Goal: Transaction & Acquisition: Purchase product/service

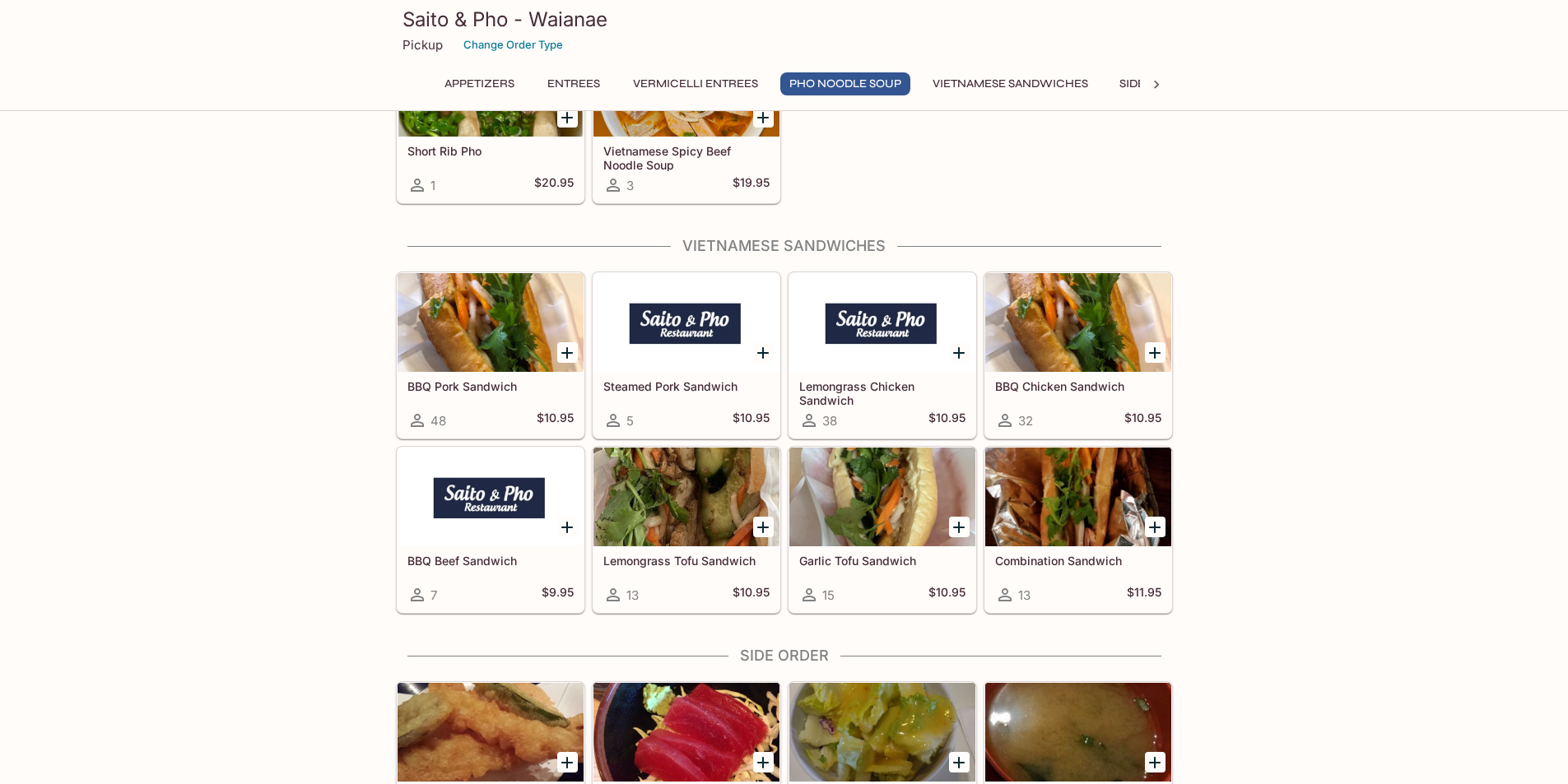
scroll to position [4198, 0]
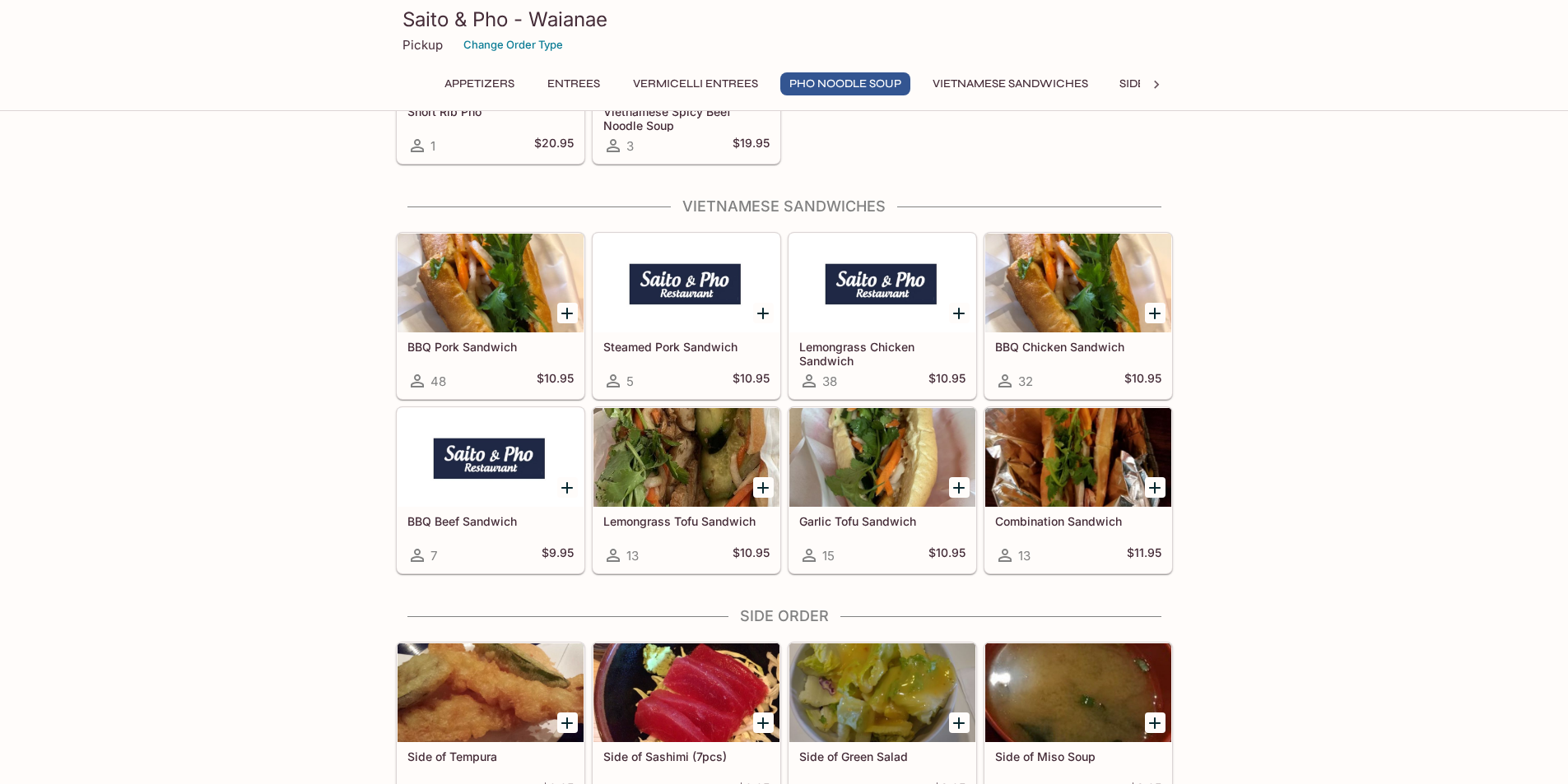
click at [1036, 450] on div at bounding box center [1078, 457] width 186 height 99
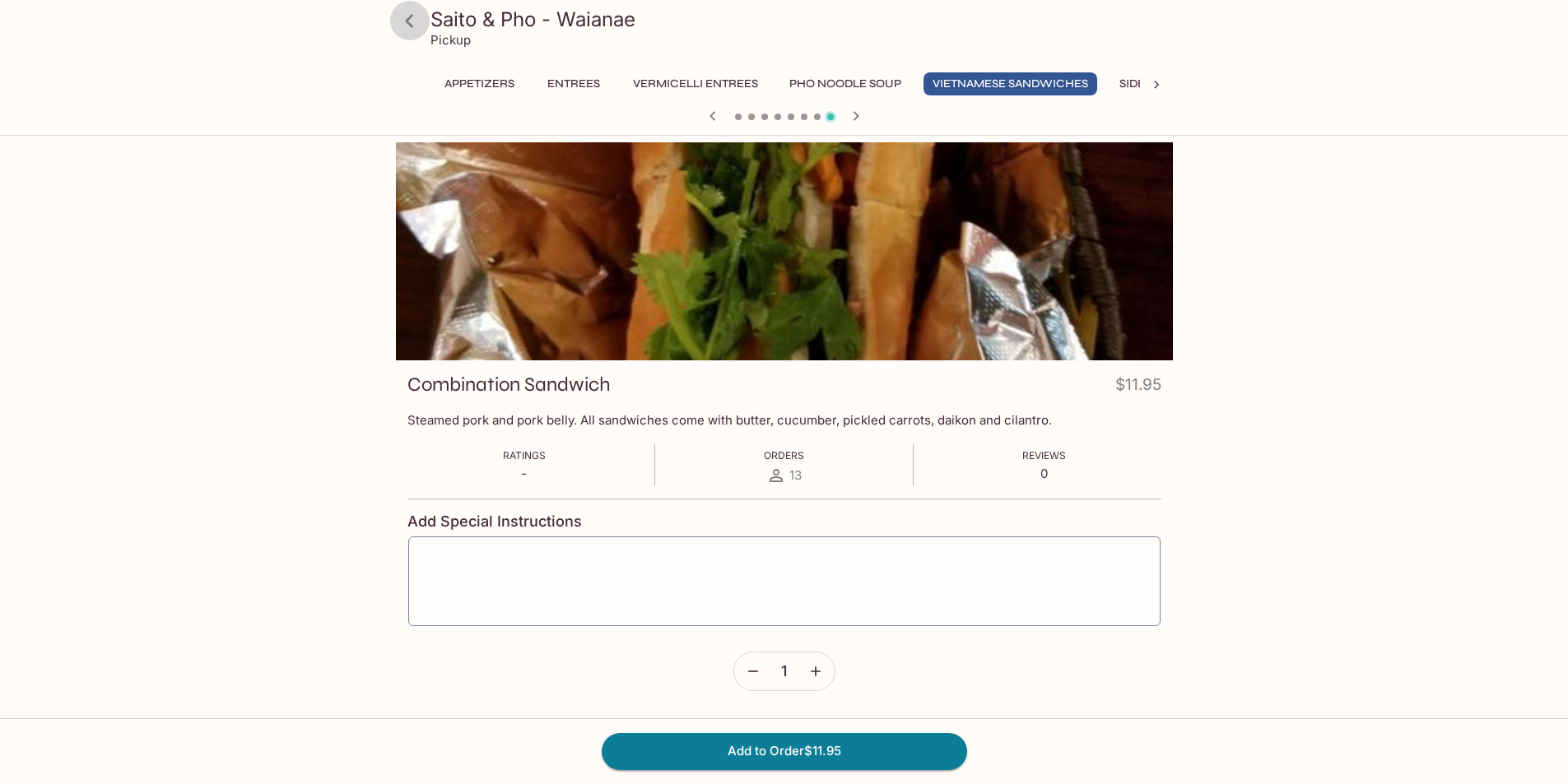
click at [407, 21] on icon at bounding box center [409, 21] width 8 height 13
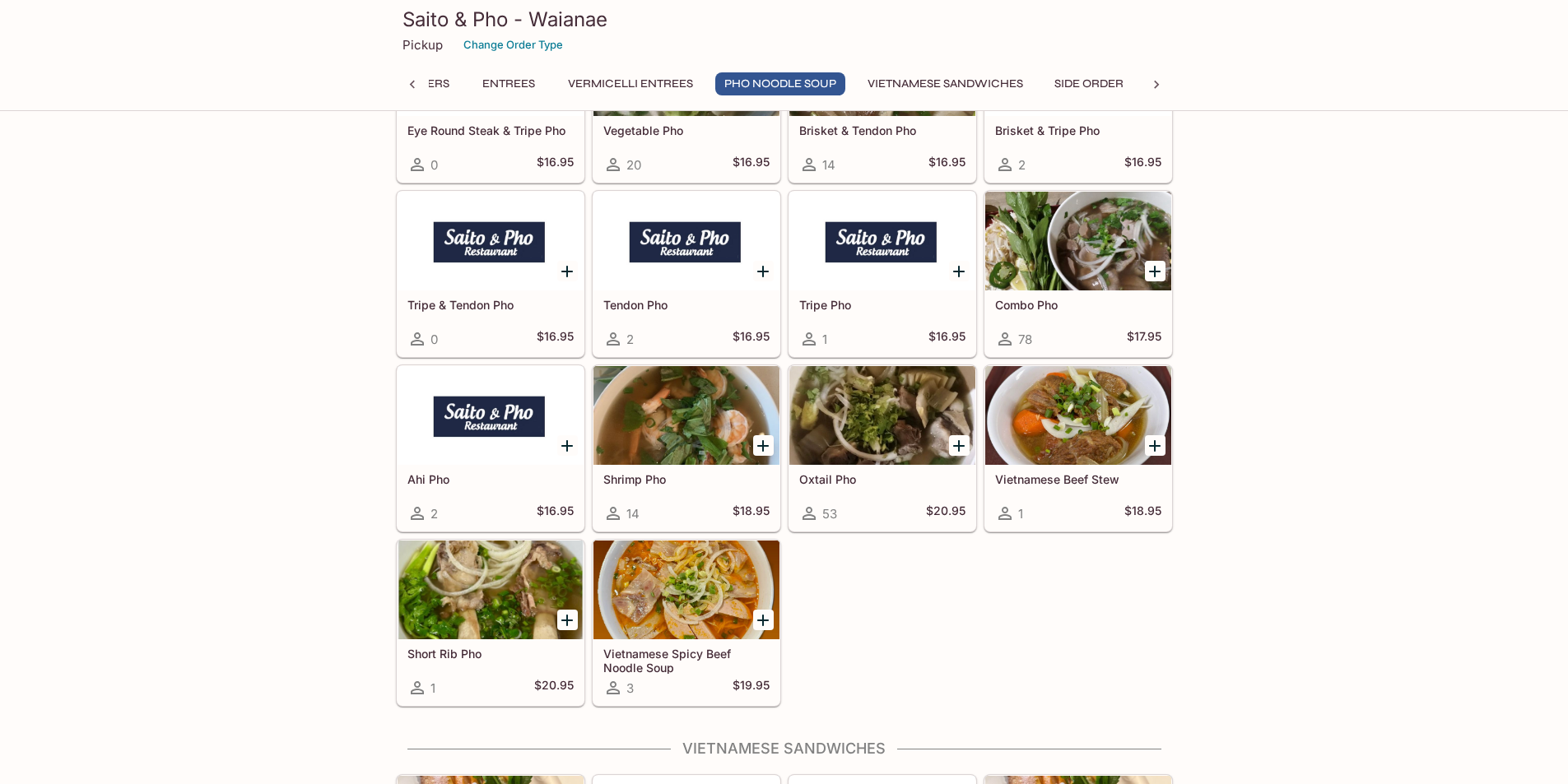
scroll to position [4150, 0]
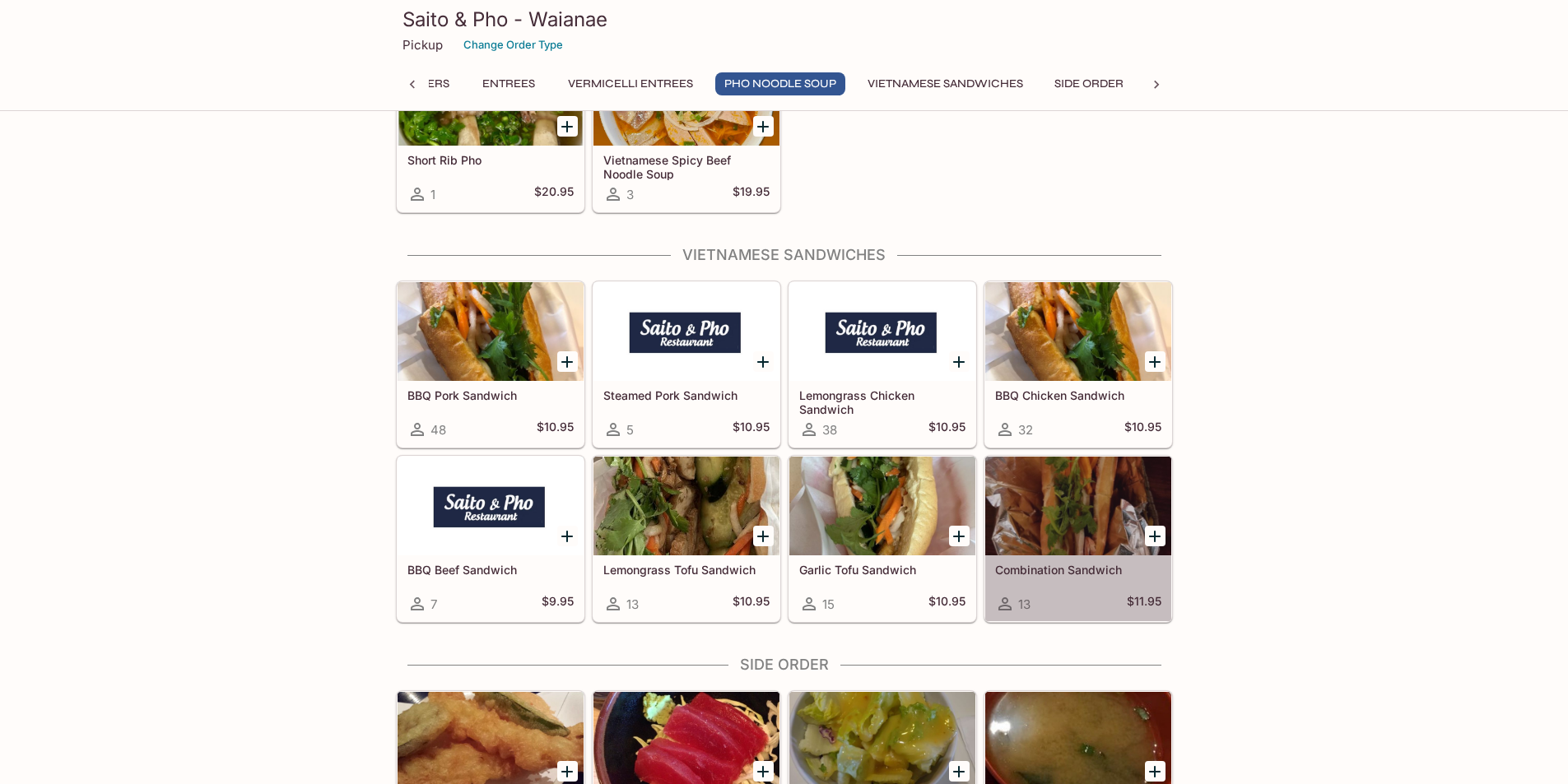
click at [1066, 489] on div at bounding box center [1078, 506] width 186 height 99
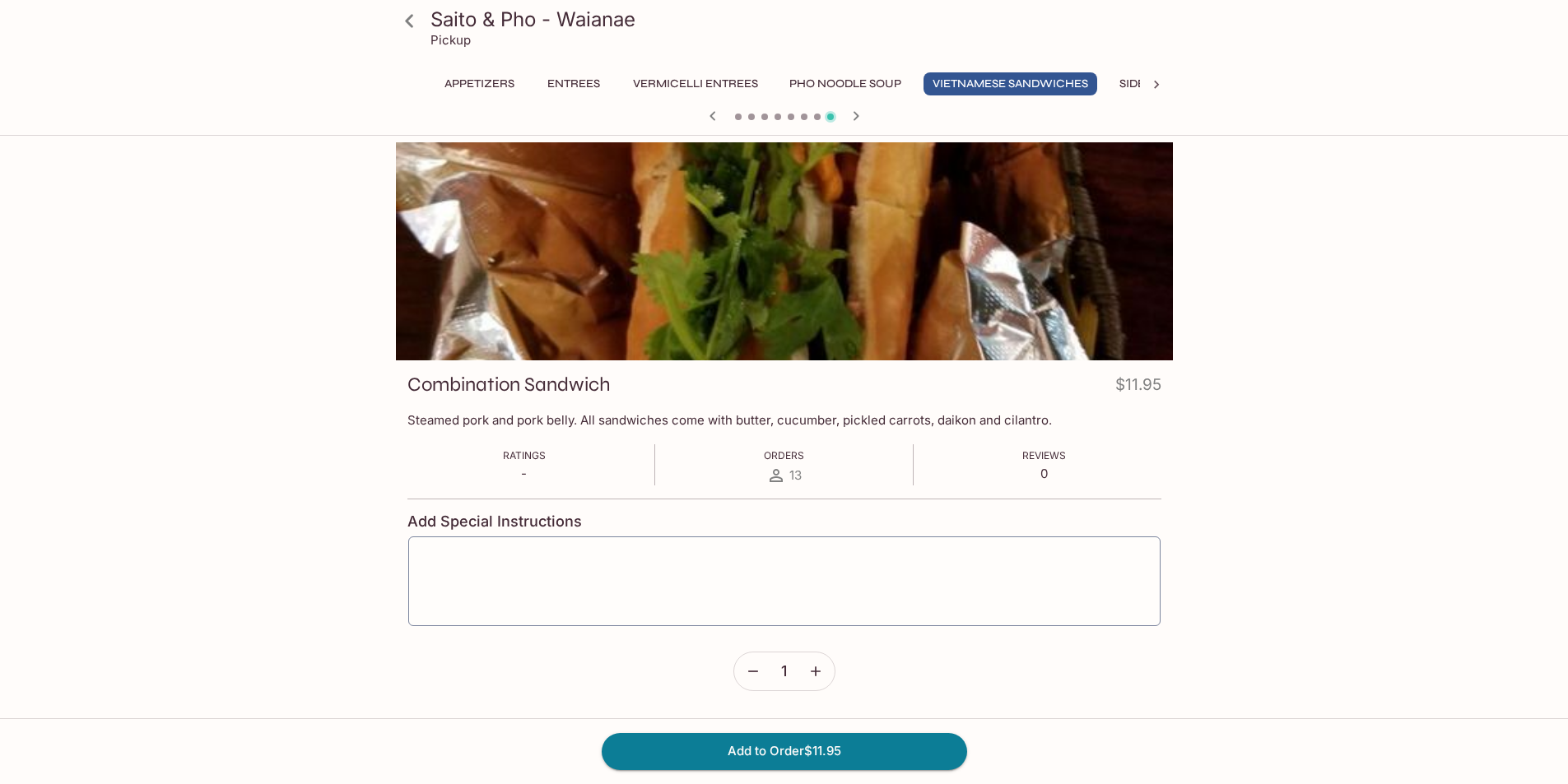
click at [407, 24] on icon at bounding box center [409, 21] width 29 height 29
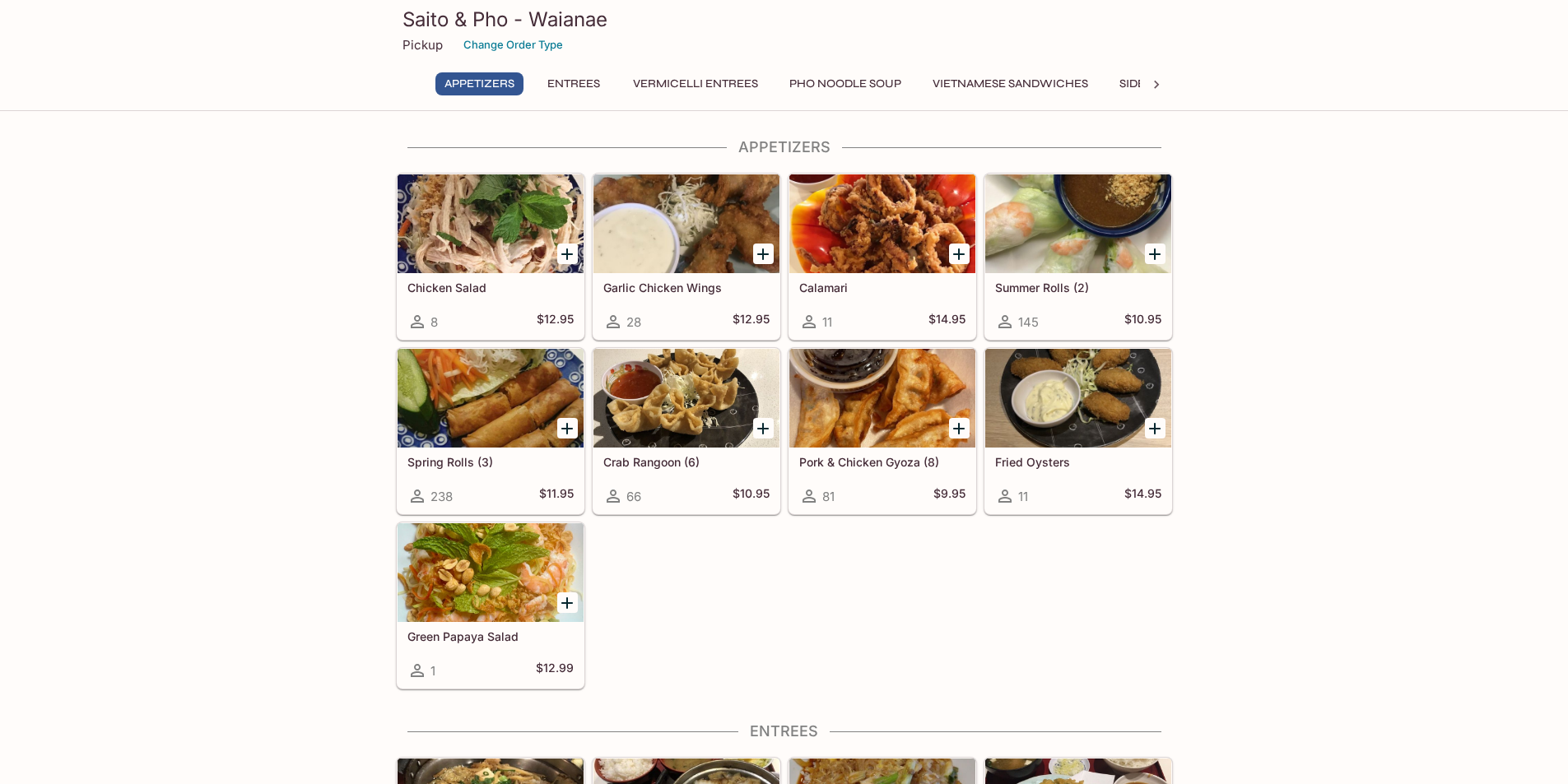
scroll to position [494, 0]
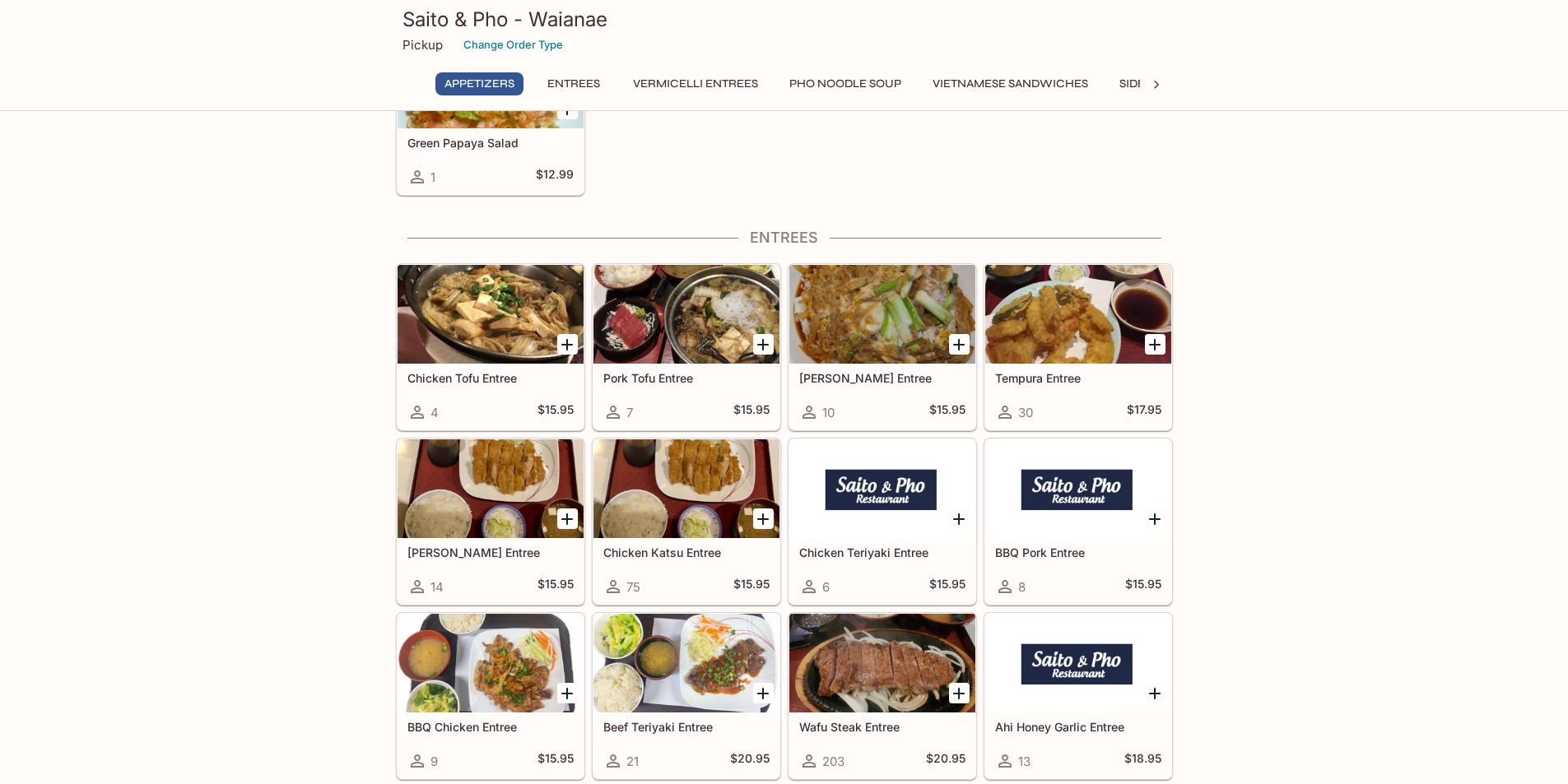
click at [1156, 81] on icon at bounding box center [1156, 84] width 16 height 16
click at [915, 90] on button "Side Order" at bounding box center [909, 84] width 88 height 23
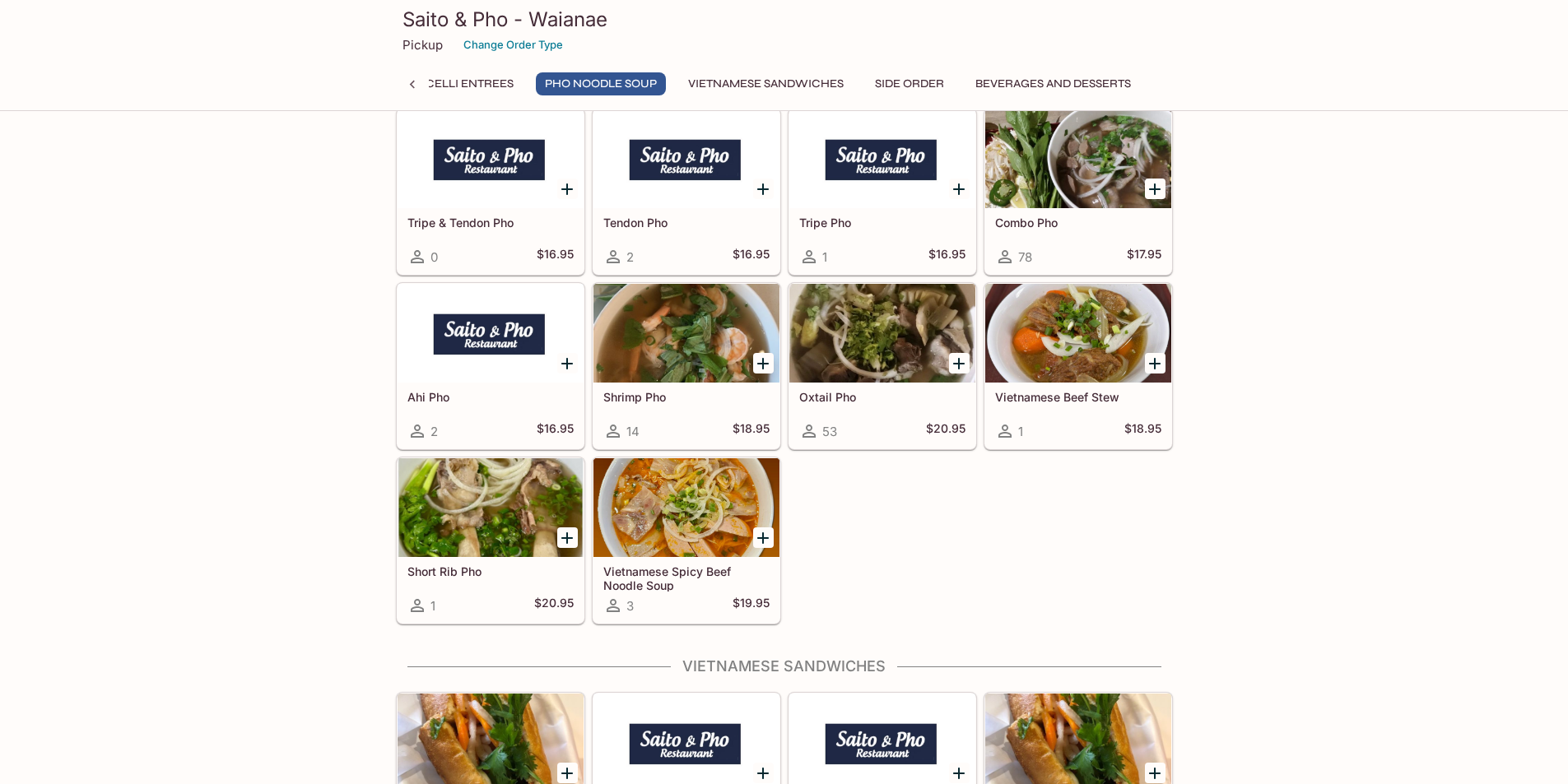
scroll to position [4232, 0]
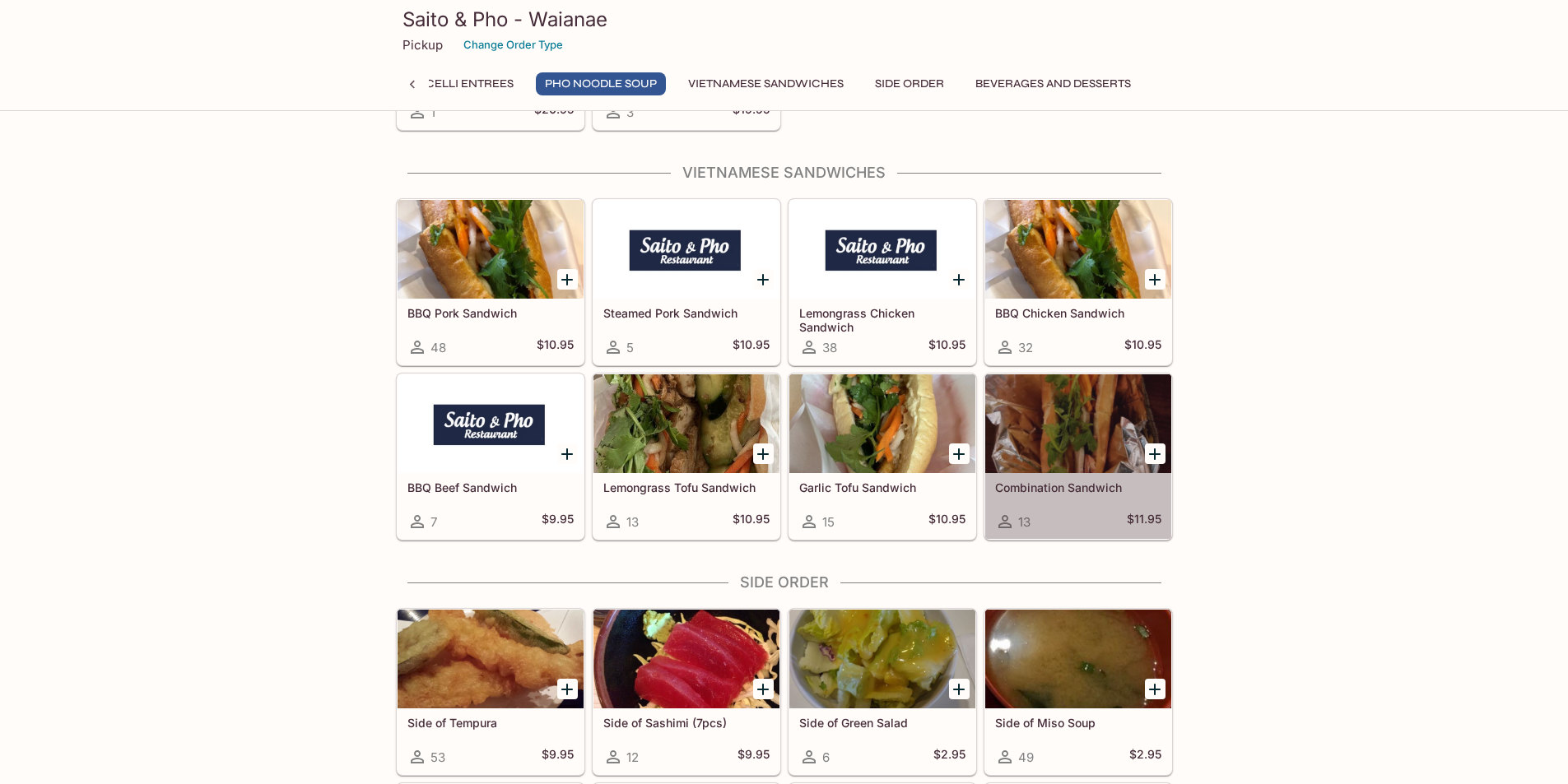
click at [1030, 404] on div at bounding box center [1078, 423] width 186 height 99
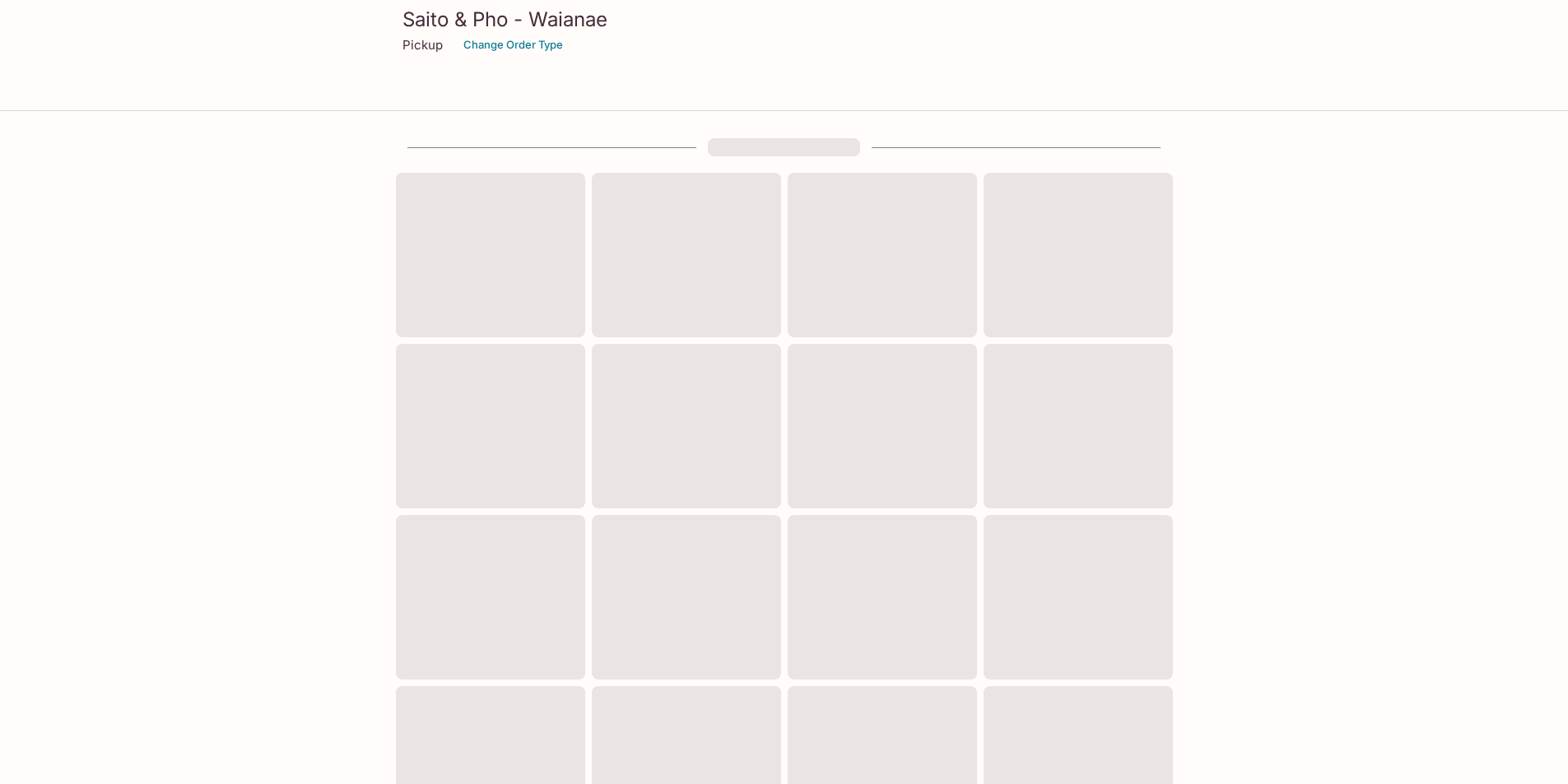
scroll to position [409, 0]
